Goal: Information Seeking & Learning: Learn about a topic

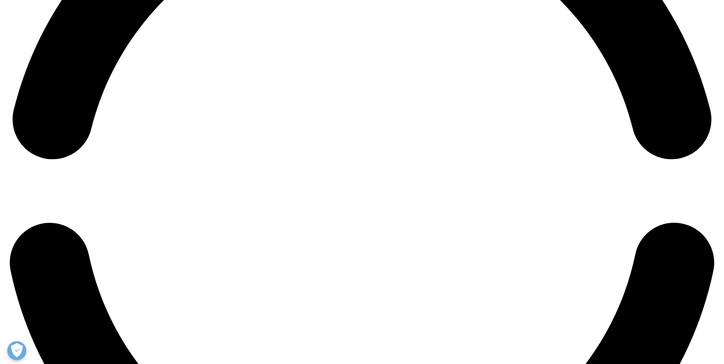
scroll to position [1628, 0]
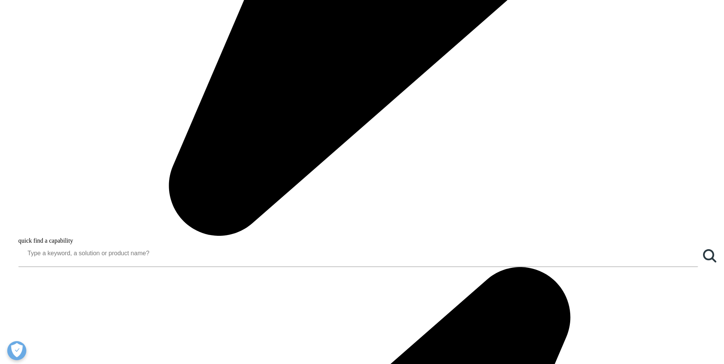
scroll to position [980, 0]
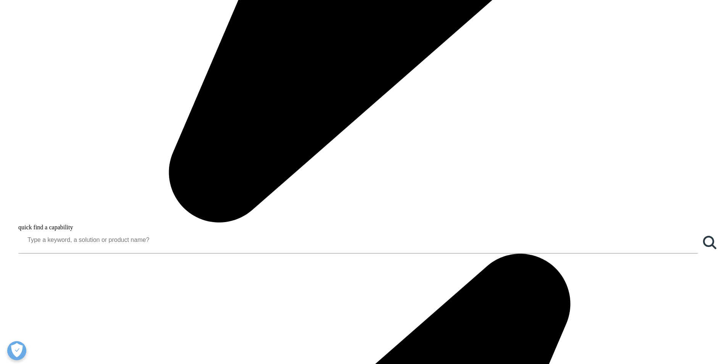
drag, startPoint x: 402, startPoint y: 70, endPoint x: 528, endPoint y: 109, distance: 132.6
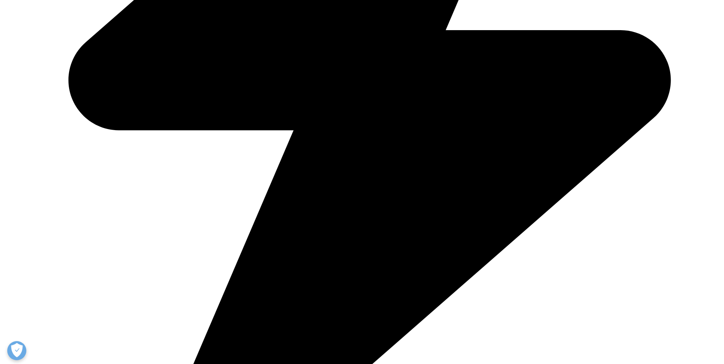
scroll to position [1552, 0]
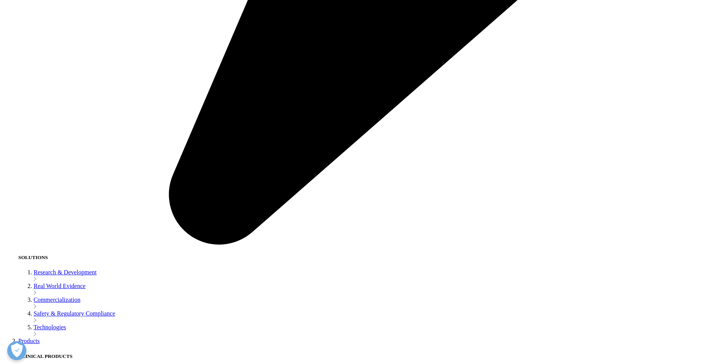
scroll to position [1857, 0]
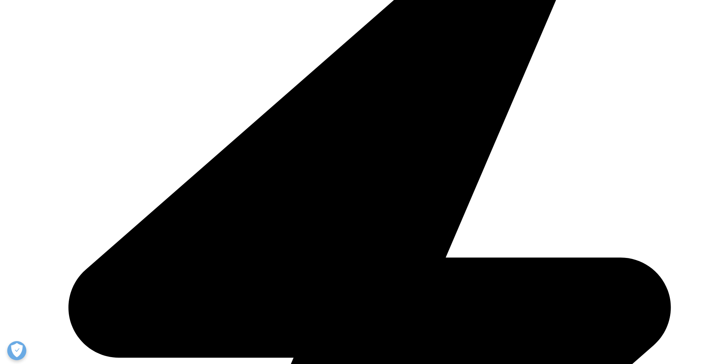
scroll to position [2403, 0]
